Goal: Task Accomplishment & Management: Use online tool/utility

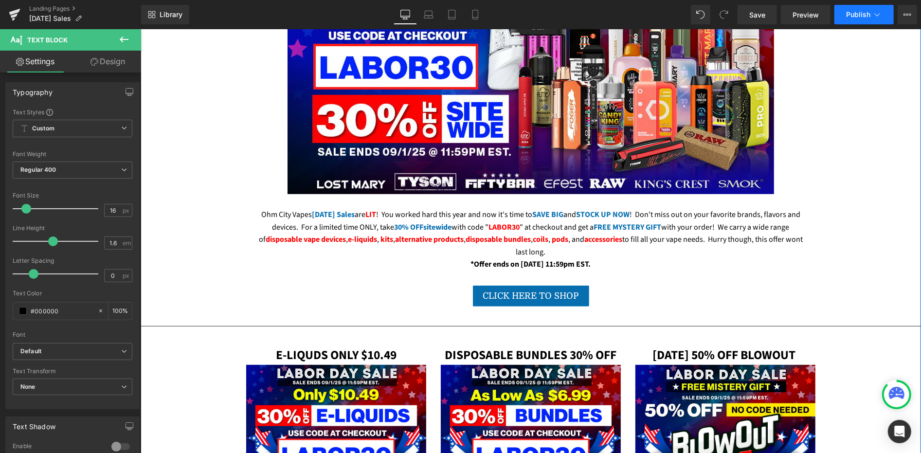
click at [858, 16] on span "Publish" at bounding box center [858, 15] width 24 height 8
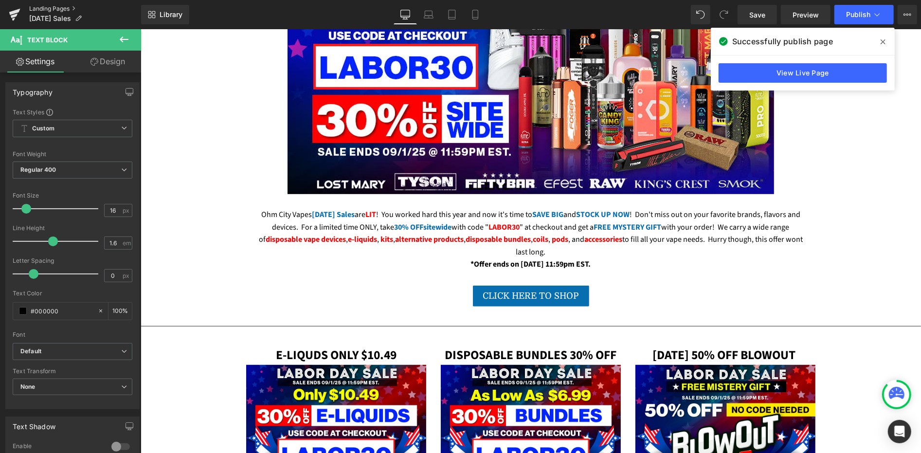
click at [48, 9] on link "Landing Pages" at bounding box center [85, 9] width 112 height 8
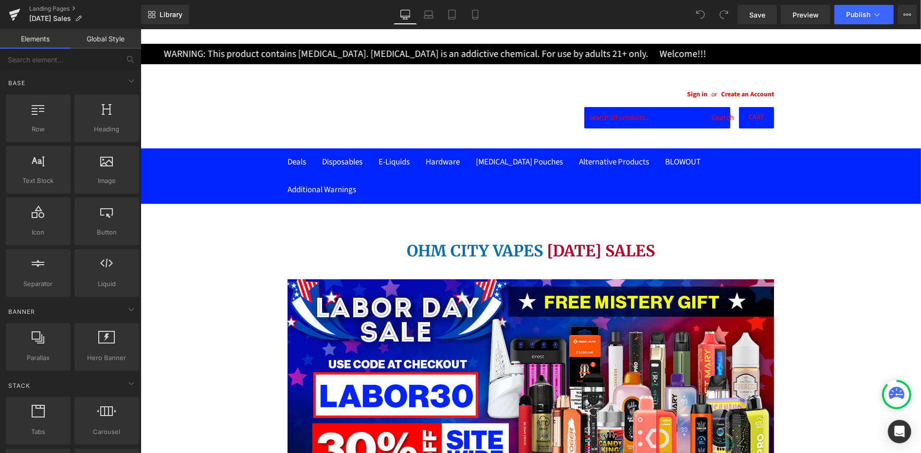
scroll to position [153, 0]
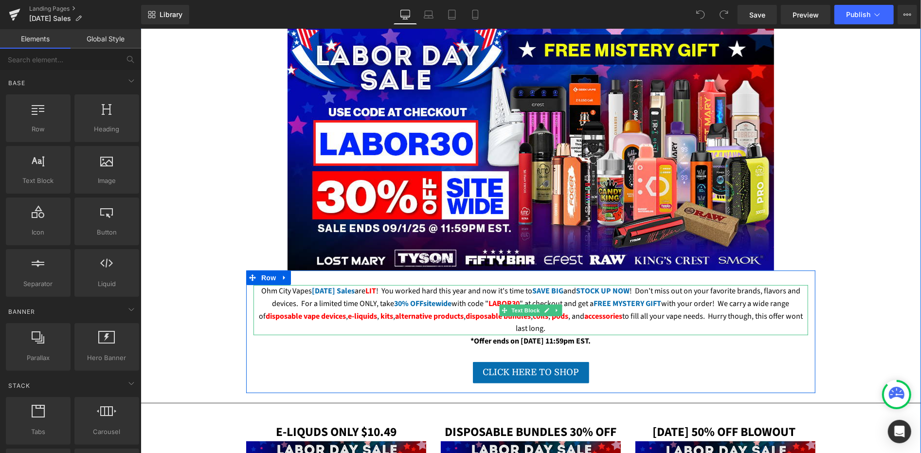
click at [490, 309] on strong "LABOR30" at bounding box center [504, 303] width 31 height 11
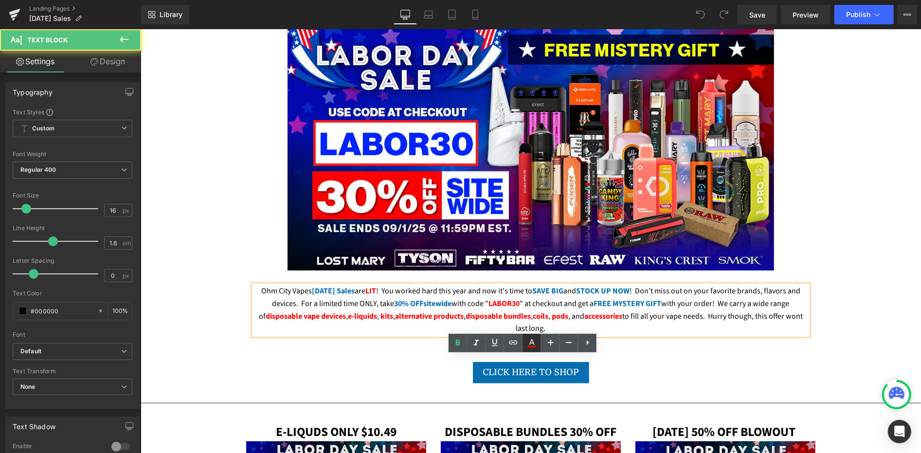
click at [0, 0] on icon at bounding box center [0, 0] width 0 height 0
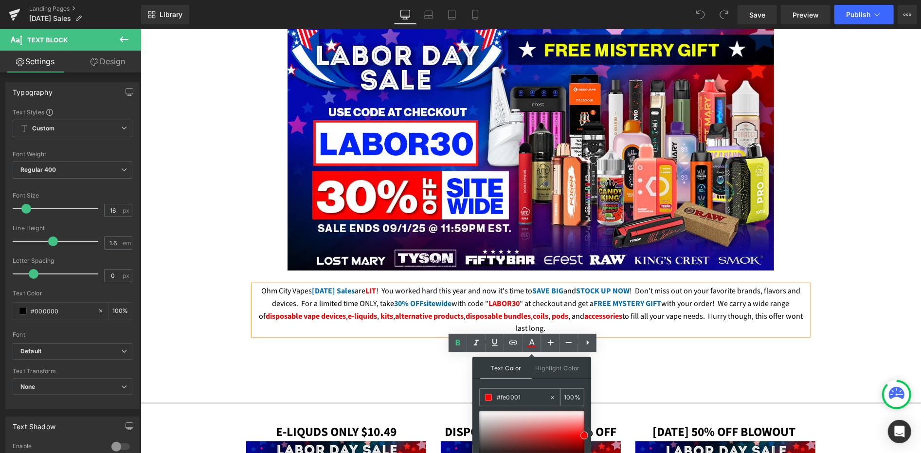
drag, startPoint x: 527, startPoint y: 395, endPoint x: 481, endPoint y: 395, distance: 45.7
click at [240, 292] on div "#fe0001" at bounding box center [238, 287] width 1 height 11
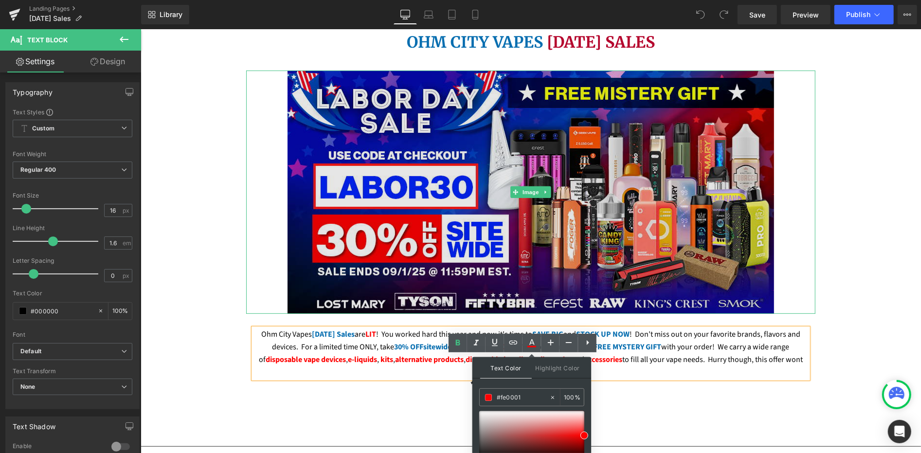
scroll to position [0, 0]
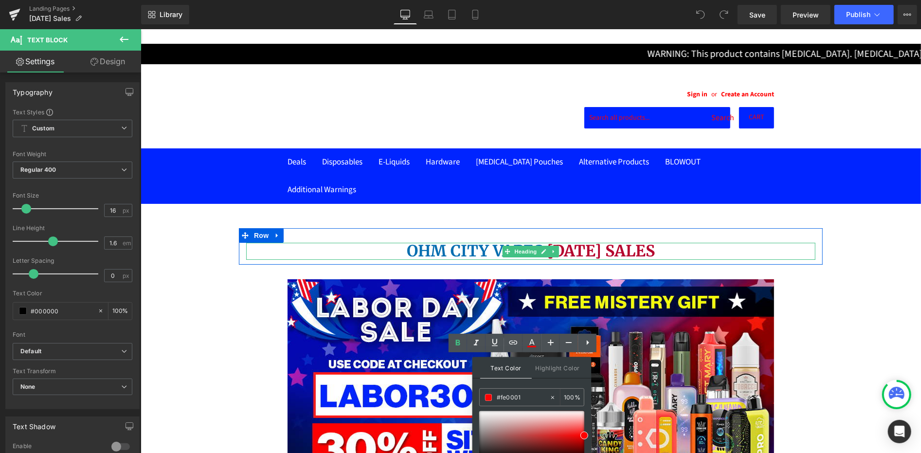
click at [581, 241] on span "[DATE] SALES" at bounding box center [600, 250] width 108 height 19
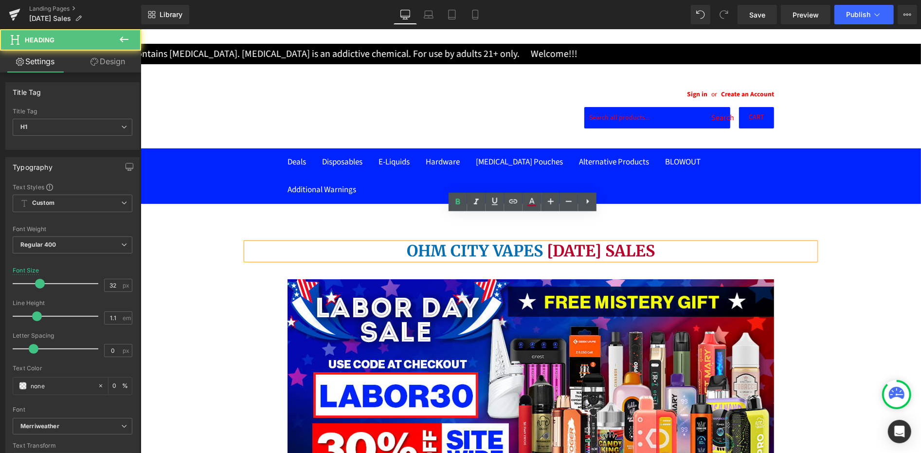
drag, startPoint x: 654, startPoint y: 224, endPoint x: 522, endPoint y: 227, distance: 131.4
click at [546, 241] on span "[DATE] SALES" at bounding box center [600, 250] width 108 height 19
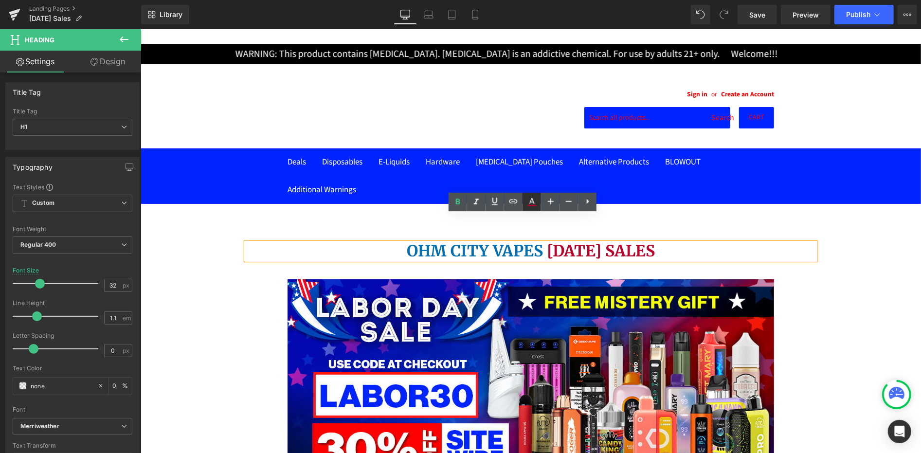
click at [0, 0] on icon at bounding box center [0, 0] width 0 height 0
type input "#b5052d"
type input "100"
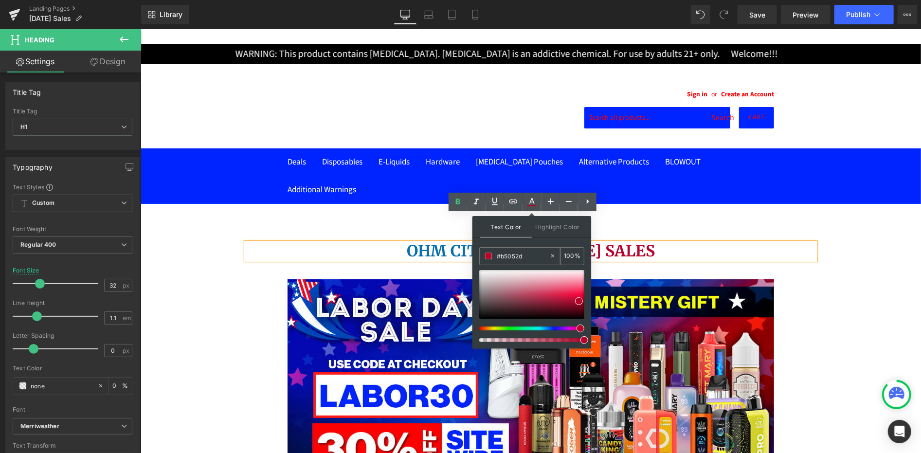
click at [511, 255] on input "#b5052d" at bounding box center [523, 256] width 53 height 11
paste input "fe0001"
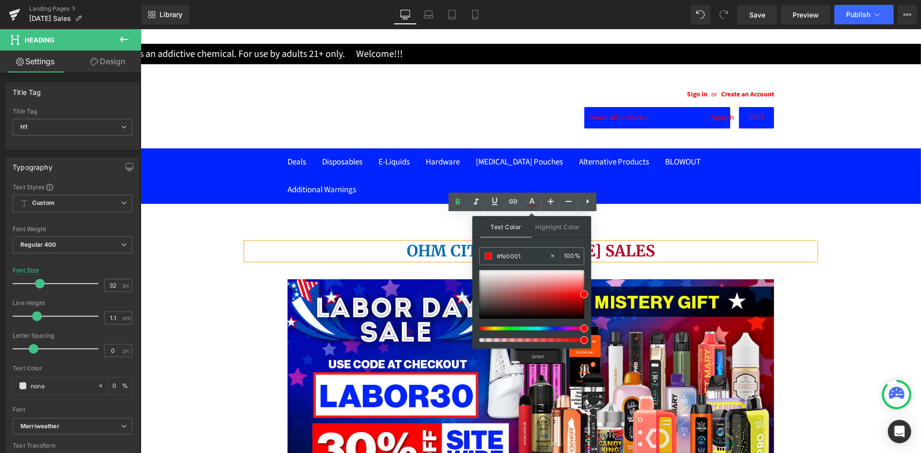
type input "#fe0001"
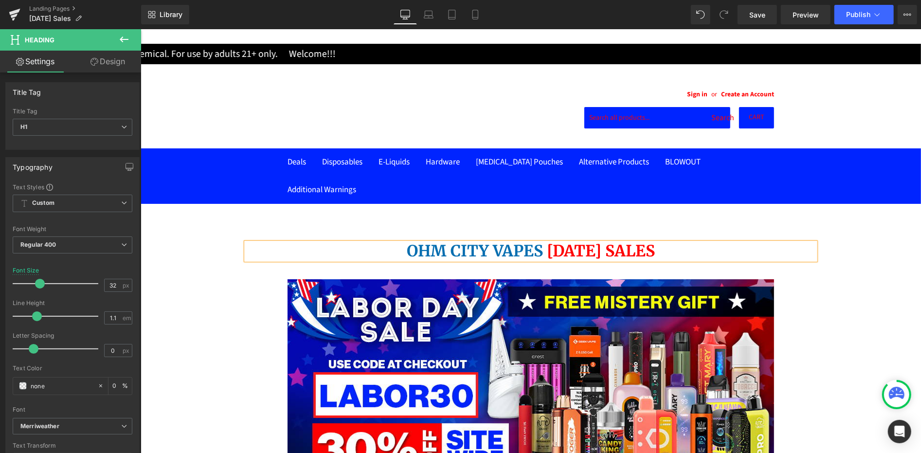
click at [834, 21] on div "Save Preview Publish Scheduled View Live Page View with current Template Save T…" at bounding box center [827, 14] width 187 height 19
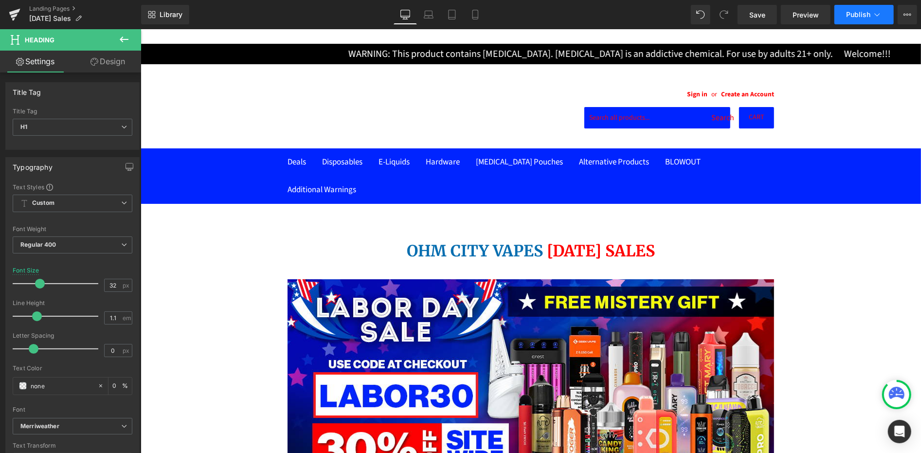
click at [842, 19] on button "Publish" at bounding box center [864, 14] width 59 height 19
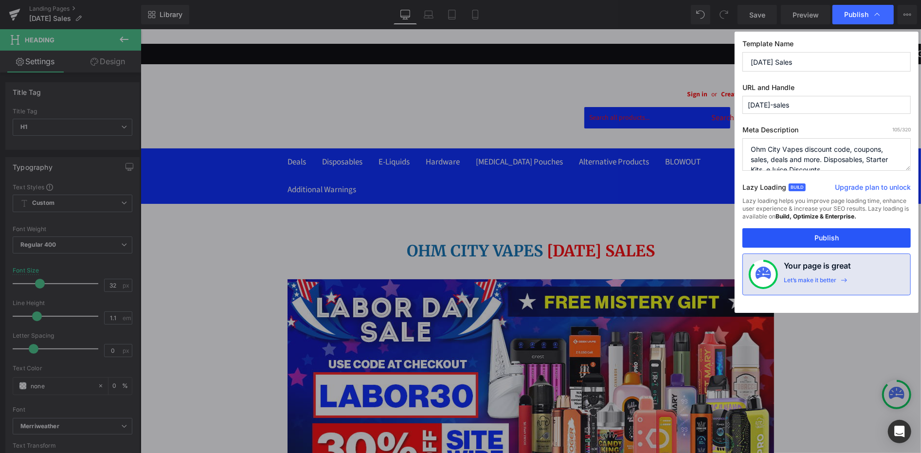
click at [0, 0] on button "Publish" at bounding box center [0, 0] width 0 height 0
